Goal: Task Accomplishment & Management: Use online tool/utility

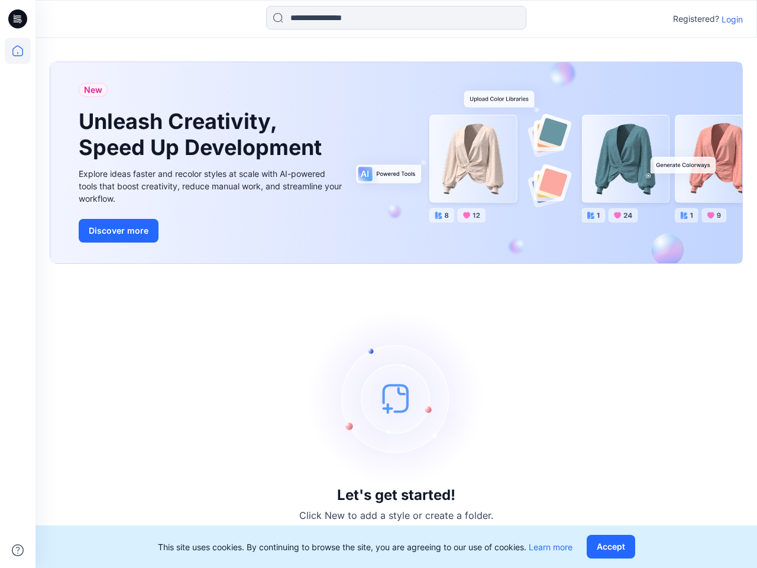
click at [379, 284] on div "Let's get started! Click New to add a style or create a folder." at bounding box center [396, 416] width 693 height 276
click at [18, 19] on icon at bounding box center [19, 19] width 5 height 1
click at [18, 51] on icon at bounding box center [18, 51] width 26 height 26
click at [18, 550] on icon at bounding box center [18, 550] width 12 height 12
click at [396, 18] on input at bounding box center [396, 18] width 260 height 24
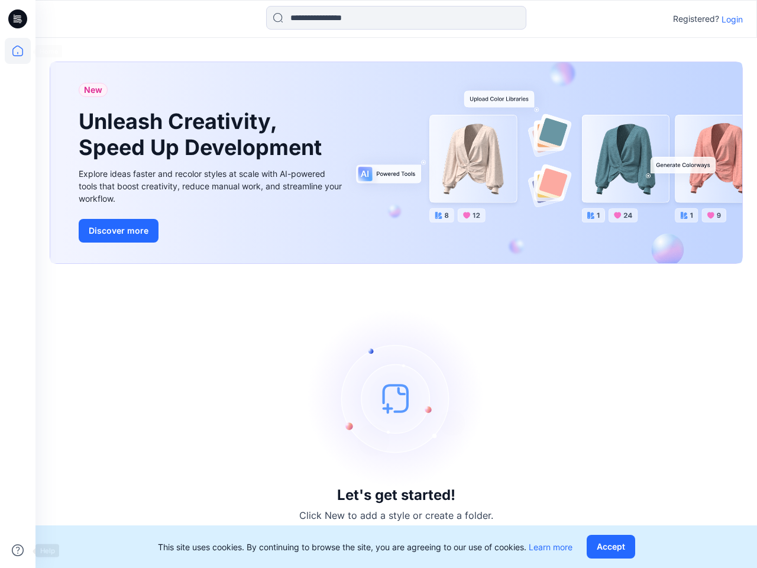
click at [732, 19] on p "Login" at bounding box center [732, 19] width 21 height 12
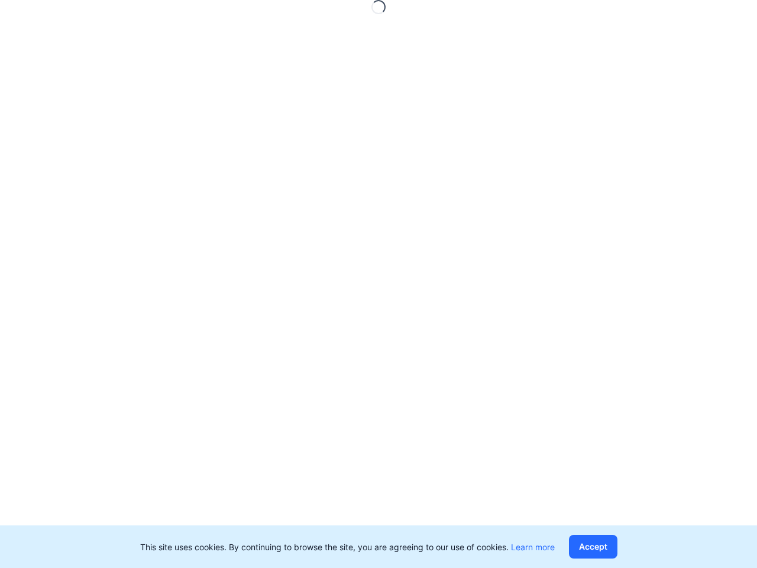
click at [614, 547] on button "Accept" at bounding box center [593, 547] width 49 height 24
